Goal: Information Seeking & Learning: Compare options

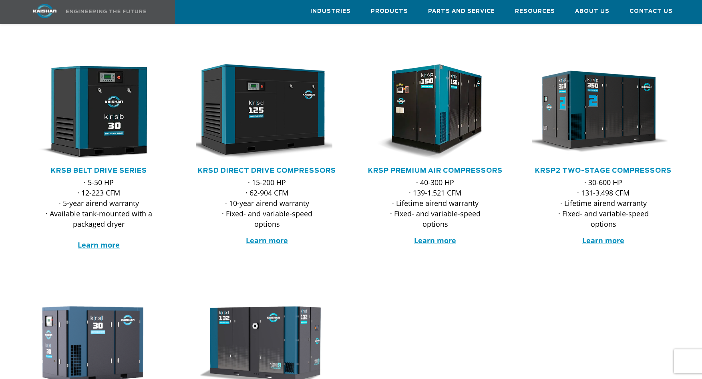
scroll to position [80, 0]
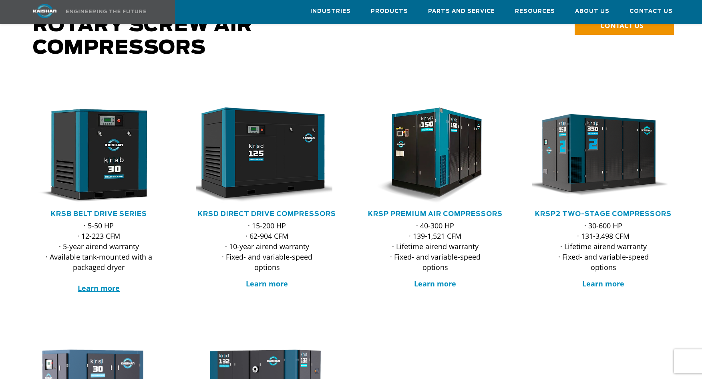
click at [448, 211] on link "KRSP Premium Air Compressors" at bounding box center [435, 214] width 135 height 6
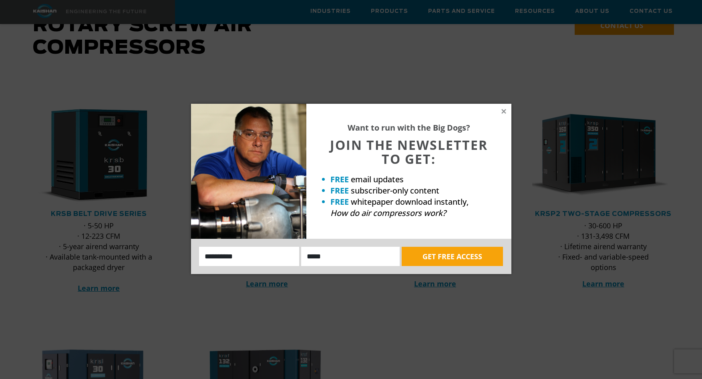
click at [502, 112] on icon at bounding box center [503, 111] width 7 height 7
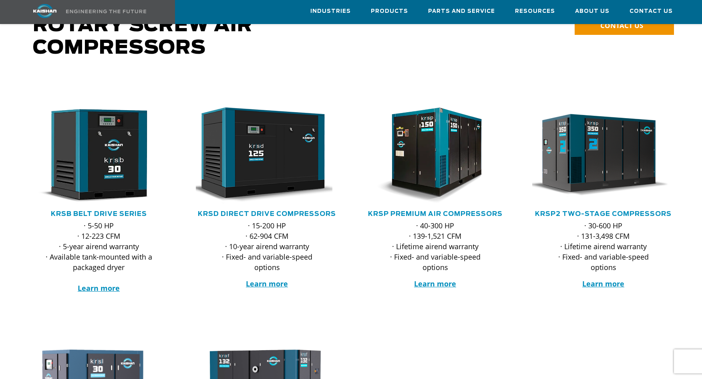
click at [596, 211] on link "KRSP2 Two-Stage Compressors" at bounding box center [603, 214] width 137 height 6
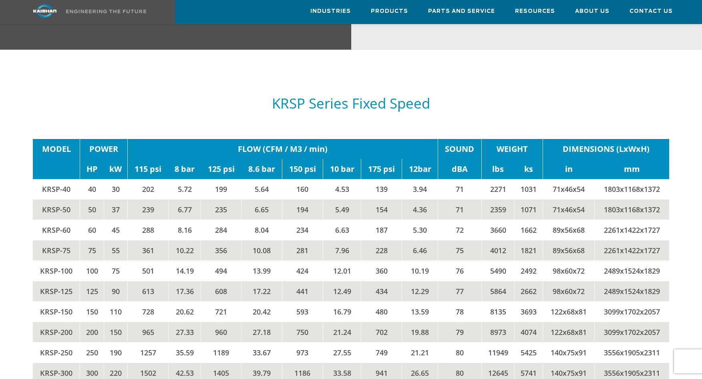
scroll to position [1321, 0]
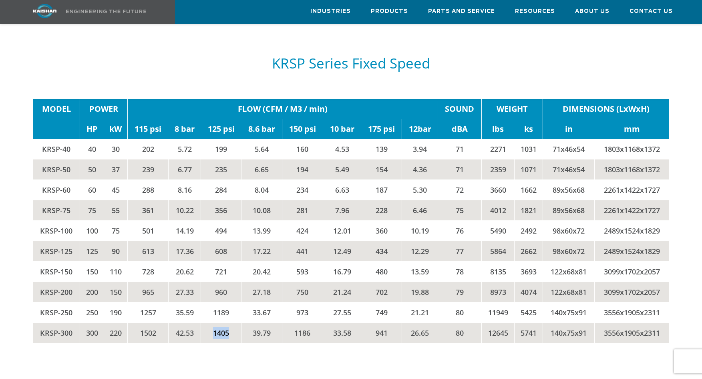
drag, startPoint x: 211, startPoint y: 322, endPoint x: 237, endPoint y: 322, distance: 26.8
click at [237, 322] on td "1405" at bounding box center [221, 332] width 40 height 20
drag, startPoint x: 497, startPoint y: 316, endPoint x: 496, endPoint y: 322, distance: 5.7
click at [496, 322] on td "12645" at bounding box center [497, 332] width 33 height 20
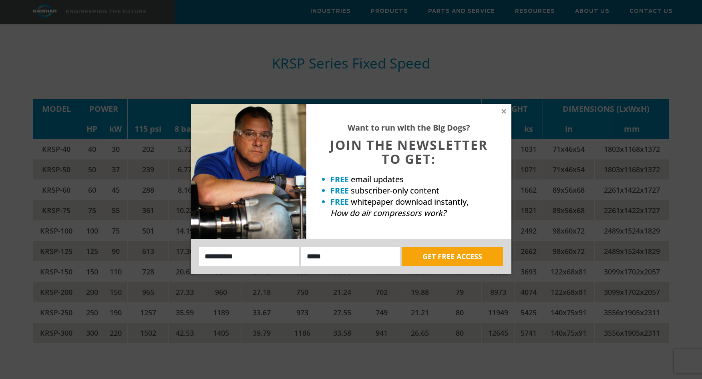
click at [503, 112] on icon at bounding box center [503, 111] width 4 height 4
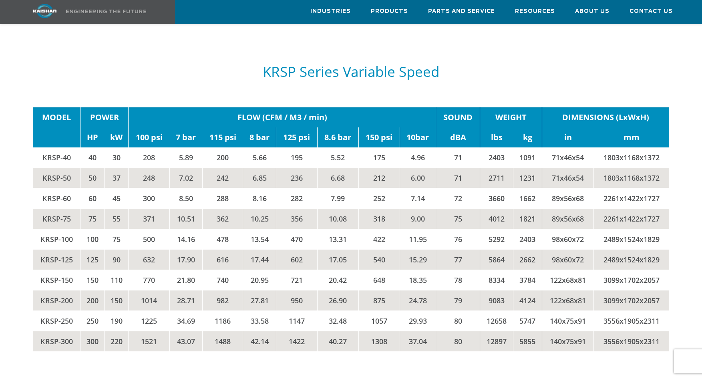
scroll to position [1682, 0]
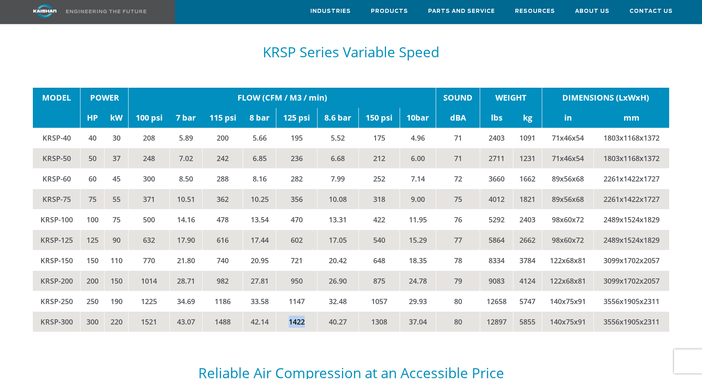
drag, startPoint x: 288, startPoint y: 310, endPoint x: 312, endPoint y: 308, distance: 23.7
click at [312, 311] on td "1422" at bounding box center [296, 321] width 41 height 20
drag, startPoint x: 139, startPoint y: 310, endPoint x: 160, endPoint y: 310, distance: 20.4
click at [160, 311] on td "1521" at bounding box center [149, 321] width 41 height 20
drag, startPoint x: 160, startPoint y: 310, endPoint x: 197, endPoint y: 338, distance: 46.1
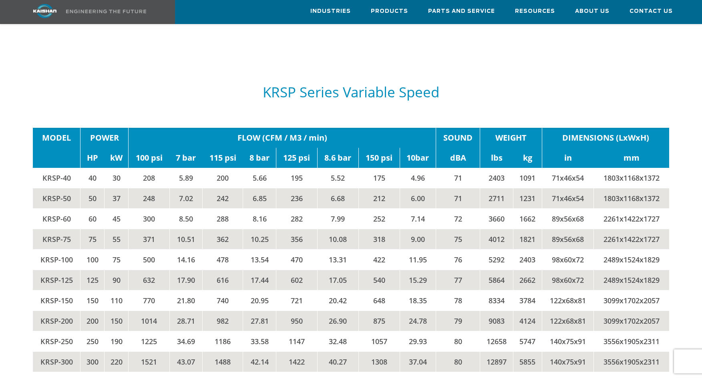
scroll to position [1442, 0]
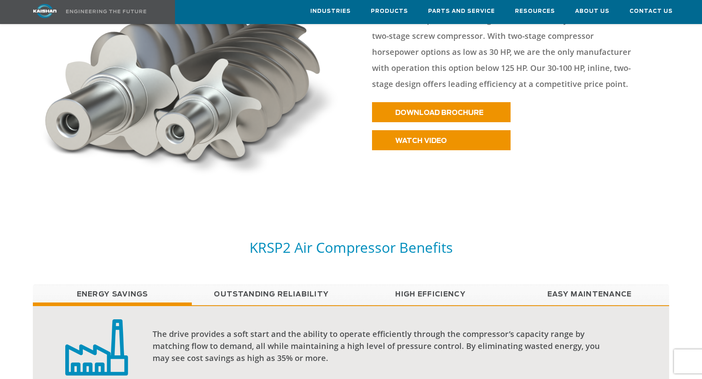
scroll to position [440, 0]
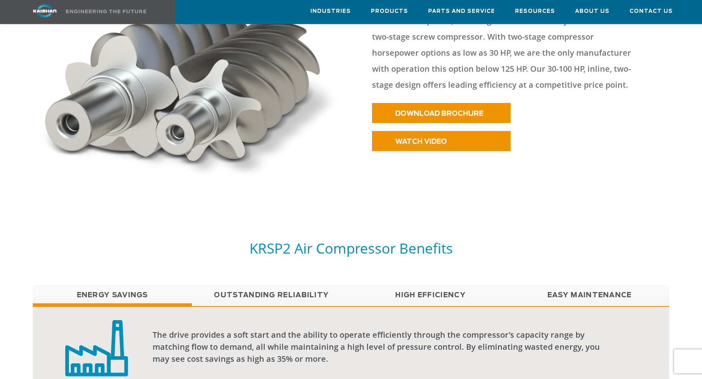
click at [270, 285] on link "Outstanding Reliability" at bounding box center [271, 295] width 159 height 20
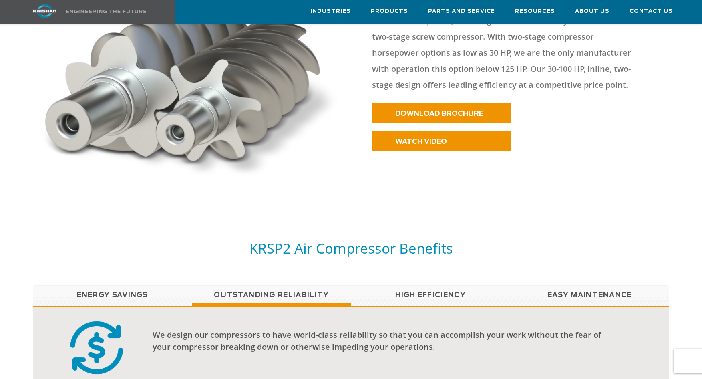
click at [417, 286] on link "High Efficiency" at bounding box center [430, 295] width 159 height 20
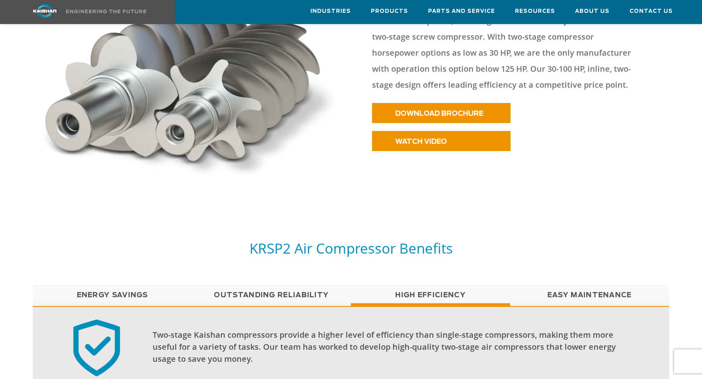
click at [578, 285] on link "Easy Maintenance" at bounding box center [589, 295] width 159 height 20
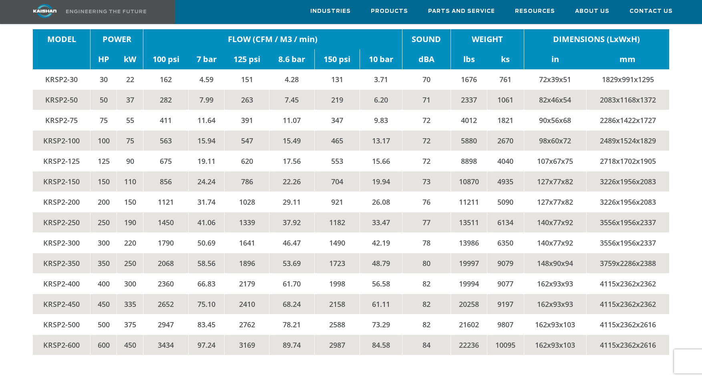
scroll to position [1690, 0]
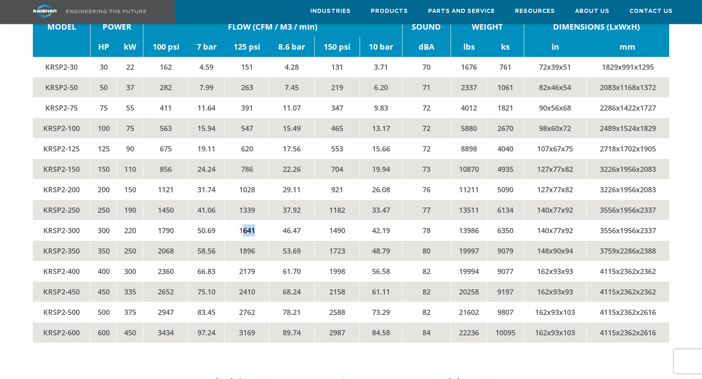
drag, startPoint x: 241, startPoint y: 217, endPoint x: 265, endPoint y: 217, distance: 24.0
click at [265, 220] on td "1641" at bounding box center [247, 230] width 45 height 20
drag, startPoint x: 265, startPoint y: 217, endPoint x: 242, endPoint y: 217, distance: 23.6
click at [242, 220] on td "1641" at bounding box center [247, 230] width 45 height 20
drag, startPoint x: 237, startPoint y: 217, endPoint x: 261, endPoint y: 218, distance: 24.0
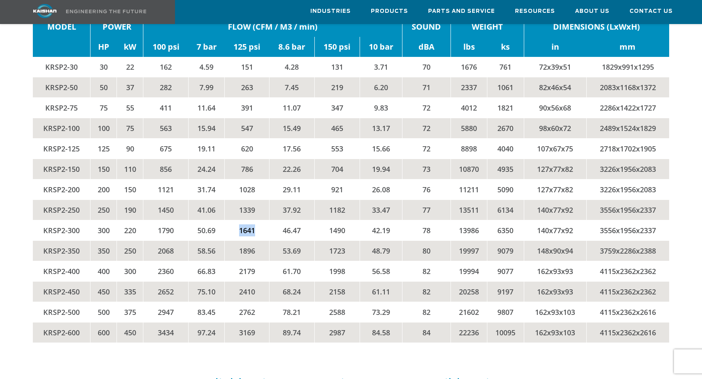
click at [261, 220] on td "1641" at bounding box center [247, 230] width 45 height 20
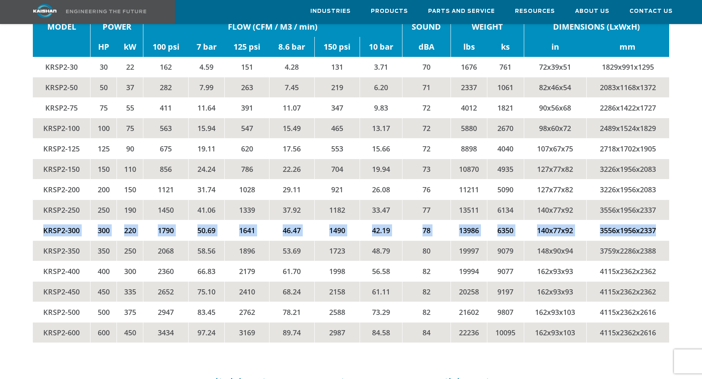
drag, startPoint x: 43, startPoint y: 217, endPoint x: 666, endPoint y: 221, distance: 622.7
click at [666, 221] on tr "KRSP2-300 300 220 1790 50.69 1641 46.47 1490 42.19 78 13986 6350 140x77x92 3556…" at bounding box center [351, 230] width 636 height 20
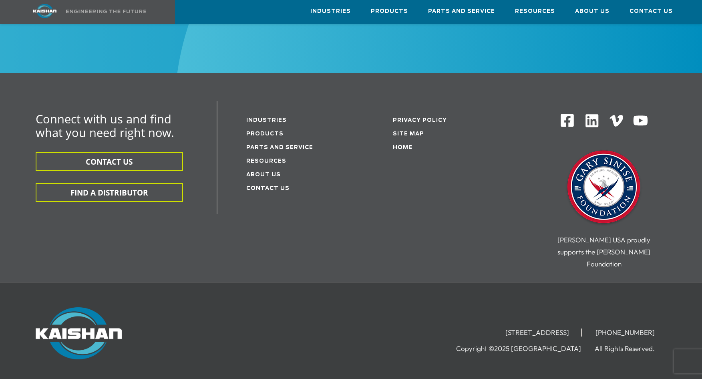
scroll to position [2531, 0]
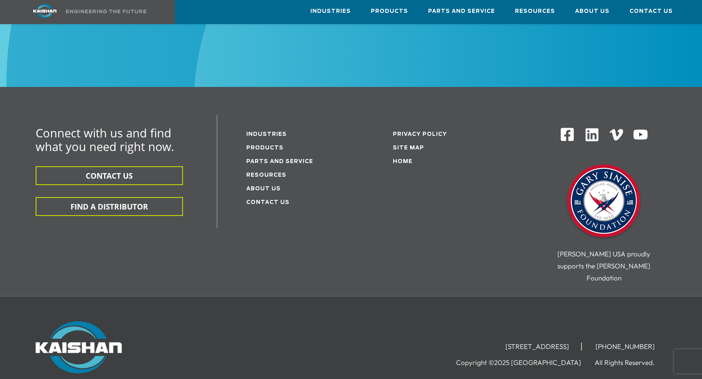
click at [124, 197] on button "FIND A DISTRIBUTOR" at bounding box center [109, 206] width 147 height 19
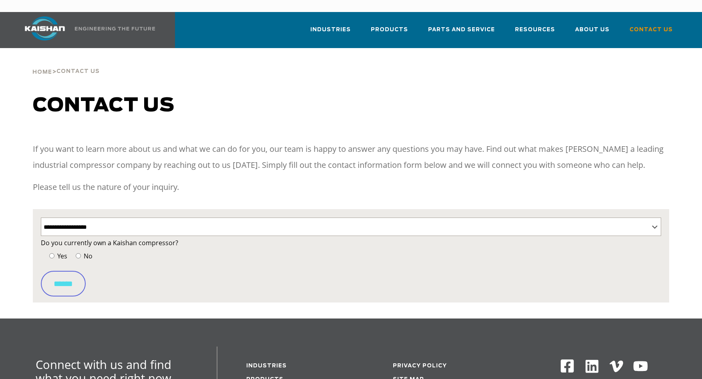
select select "**********"
select select "Contact form"
